Goal: Navigation & Orientation: Find specific page/section

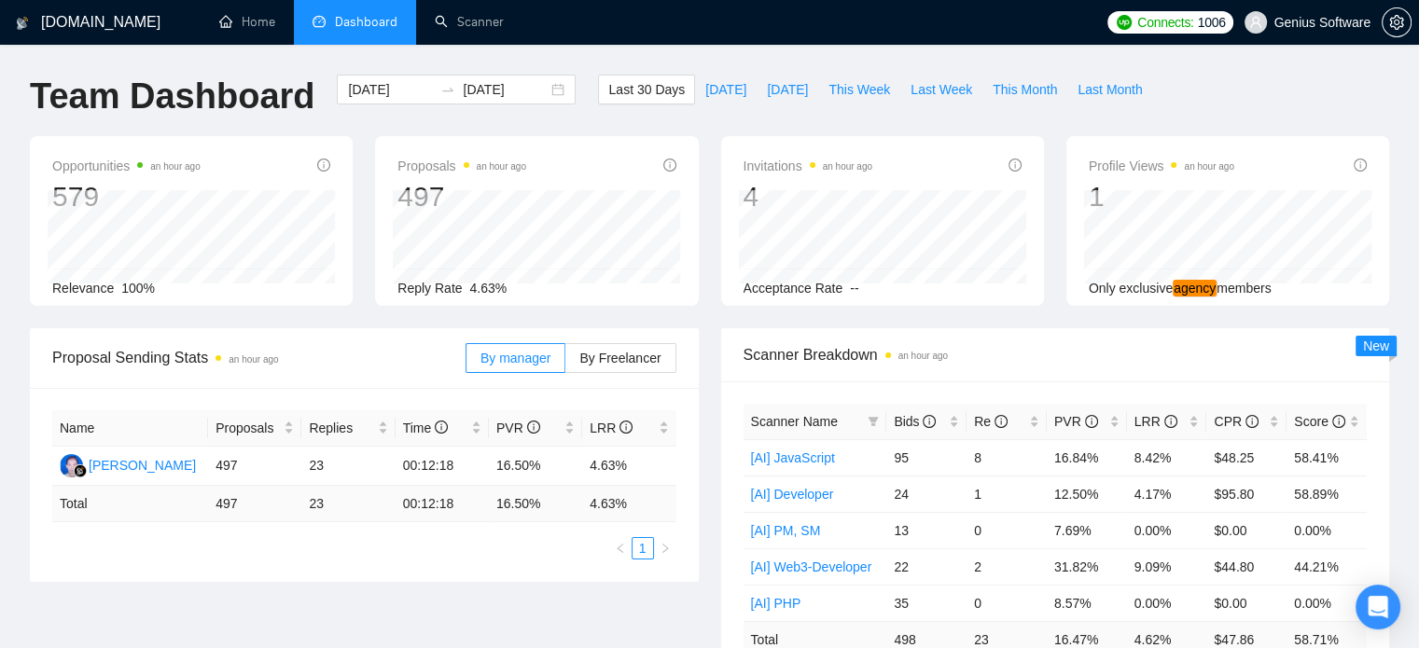
click at [1350, 22] on span "Genius Software" at bounding box center [1322, 22] width 97 height 0
click at [1352, 22] on span "Genius Software" at bounding box center [1322, 22] width 97 height 0
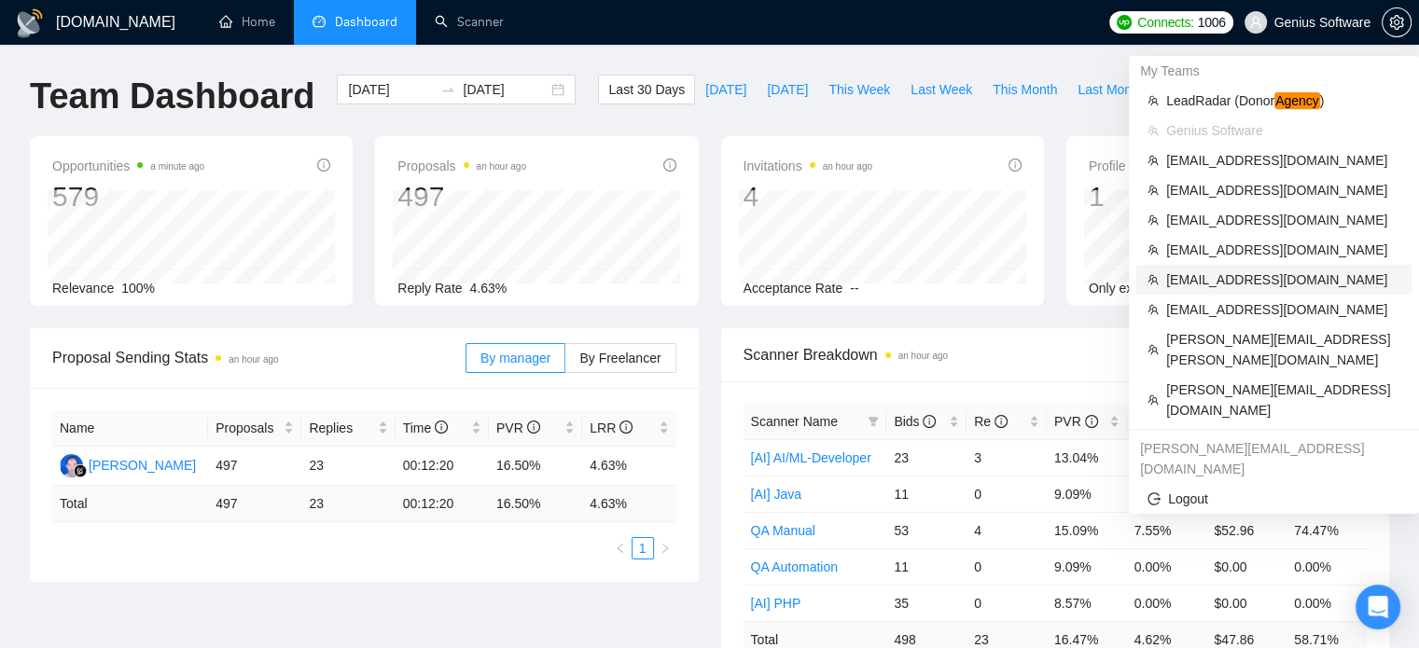
click at [1203, 279] on span "mehehehe77@gmail.com" at bounding box center [1283, 280] width 234 height 21
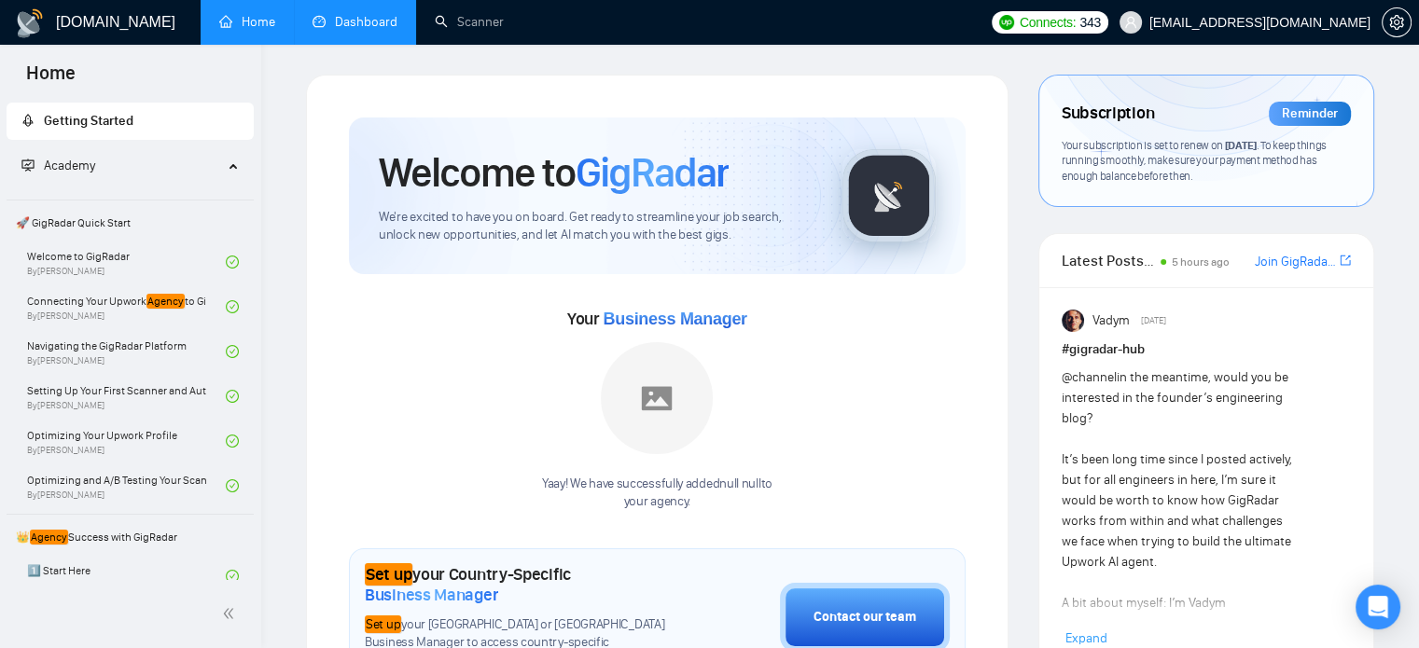
click at [381, 20] on link "Dashboard" at bounding box center [354, 22] width 85 height 16
